Goal: Check status: Check status

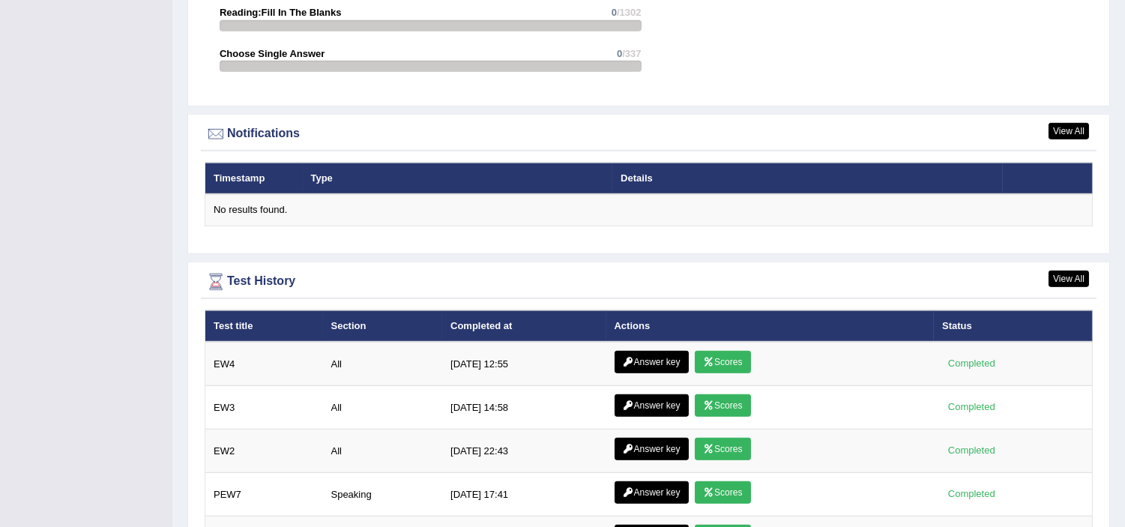
scroll to position [1832, 0]
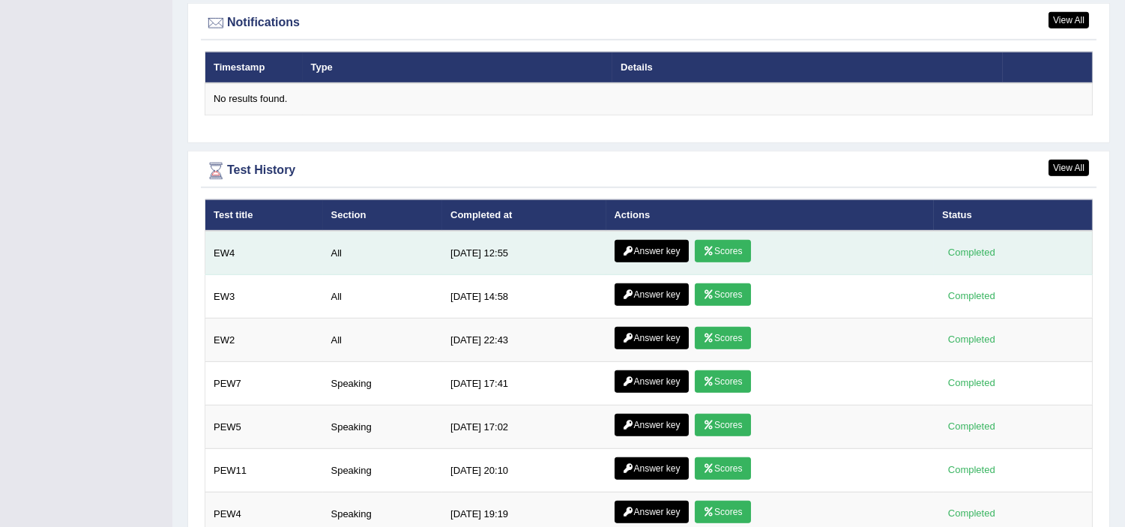
click at [744, 242] on link "Scores" at bounding box center [722, 251] width 55 height 22
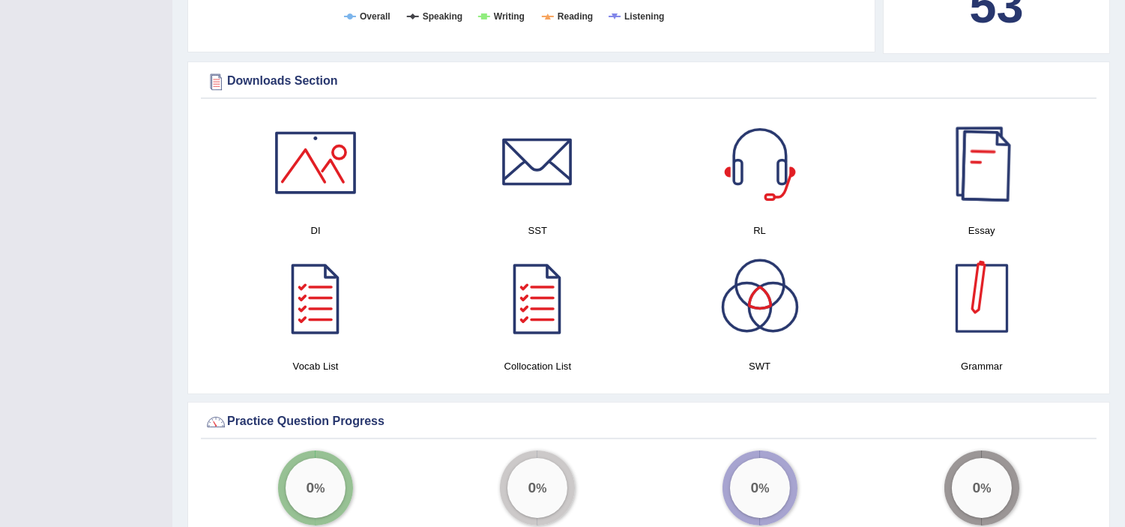
scroll to position [705, 0]
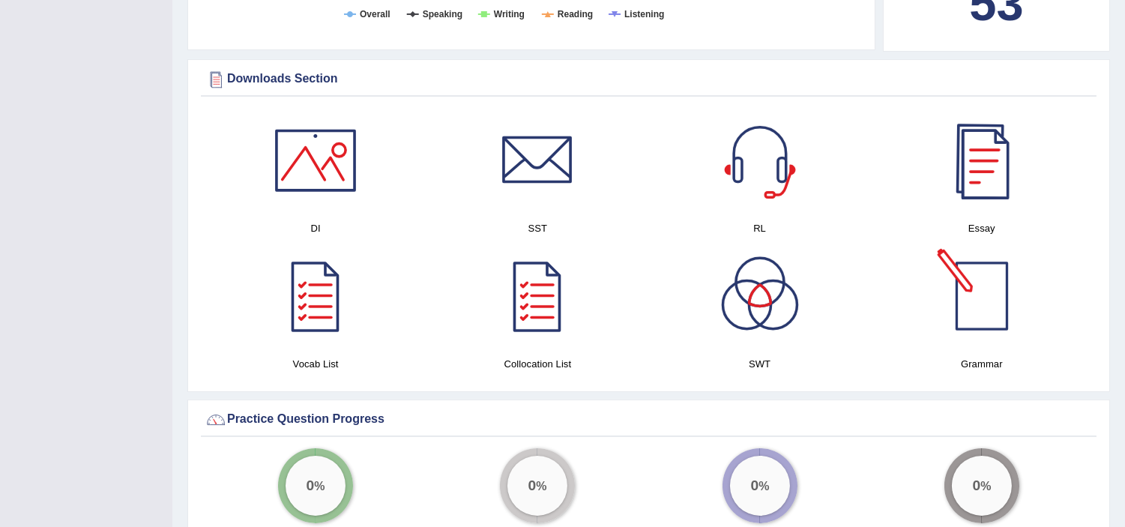
click at [978, 328] on div at bounding box center [981, 296] width 105 height 105
